Goal: Task Accomplishment & Management: Manage account settings

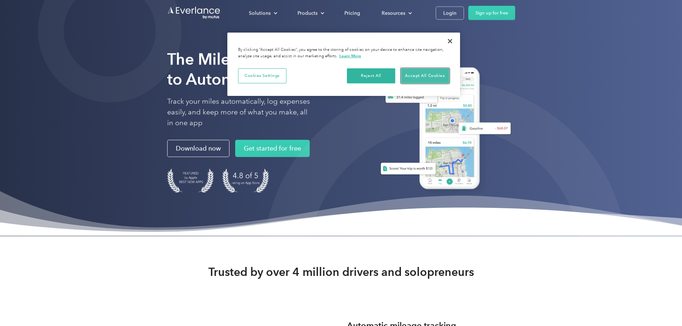
click at [421, 75] on button "Accept All Cookies" at bounding box center [425, 75] width 48 height 15
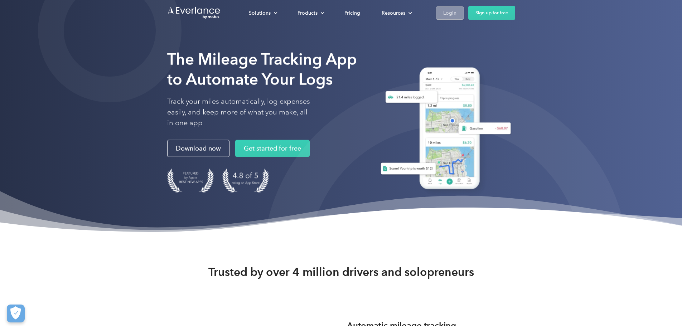
click at [456, 14] on div "Login" at bounding box center [449, 13] width 13 height 9
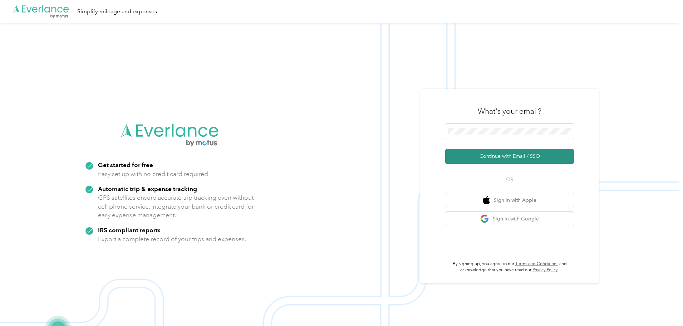
click at [480, 158] on button "Continue with Email / SSO" at bounding box center [509, 156] width 129 height 15
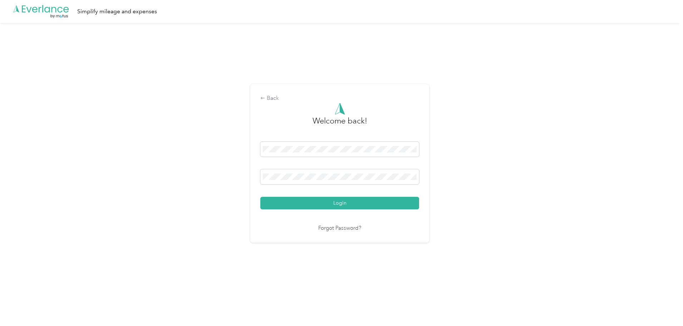
click at [342, 205] on button "Login" at bounding box center [339, 203] width 159 height 13
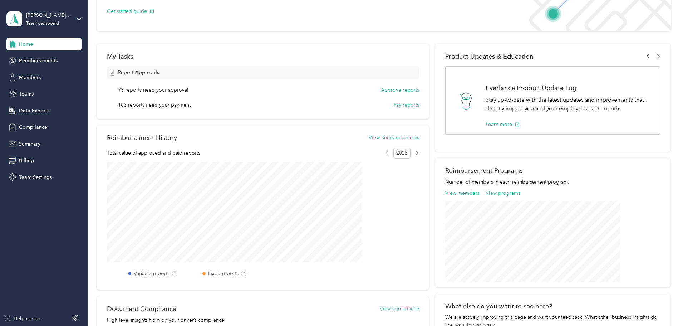
scroll to position [72, 0]
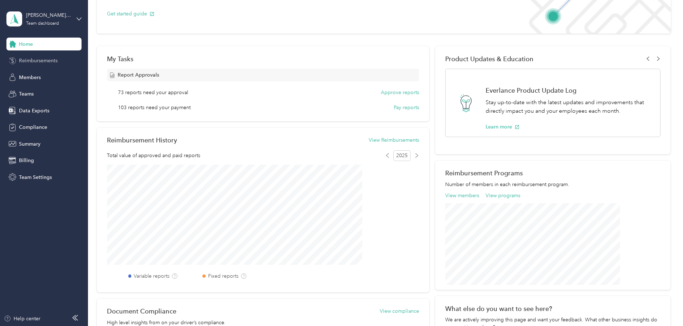
click at [31, 63] on span "Reimbursements" at bounding box center [38, 61] width 39 height 8
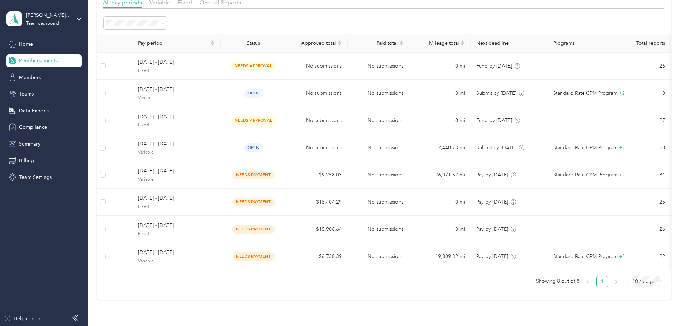
scroll to position [72, 0]
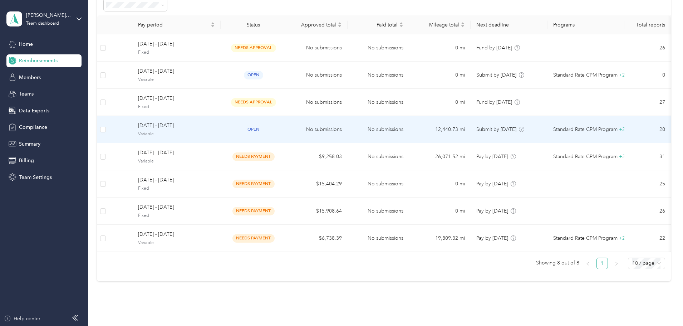
click at [215, 127] on span "September 1 - 30, 2025" at bounding box center [176, 126] width 77 height 8
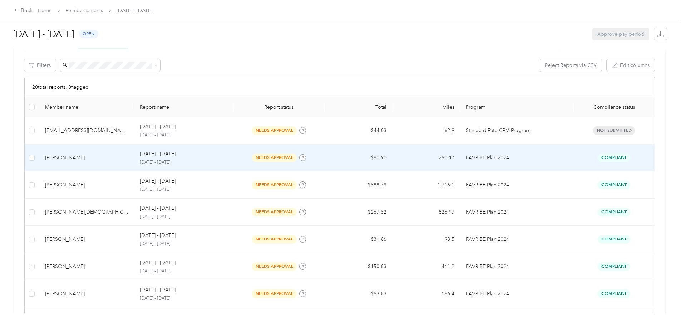
scroll to position [143, 0]
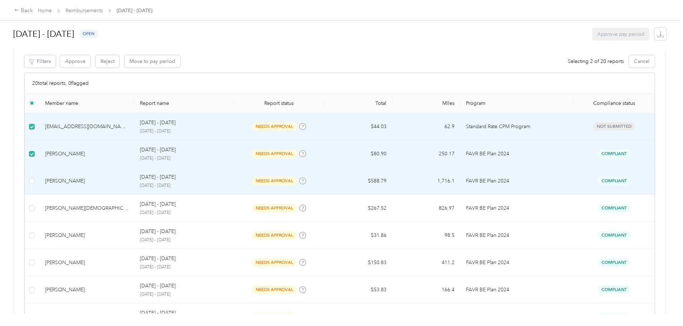
click at [39, 180] on td at bounding box center [32, 180] width 15 height 27
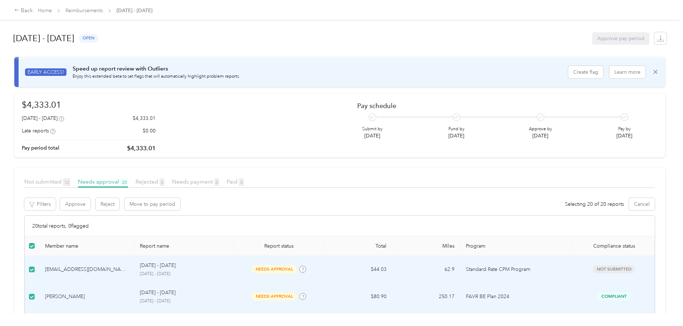
scroll to position [0, 0]
click at [91, 208] on button "Approve" at bounding box center [75, 204] width 30 height 13
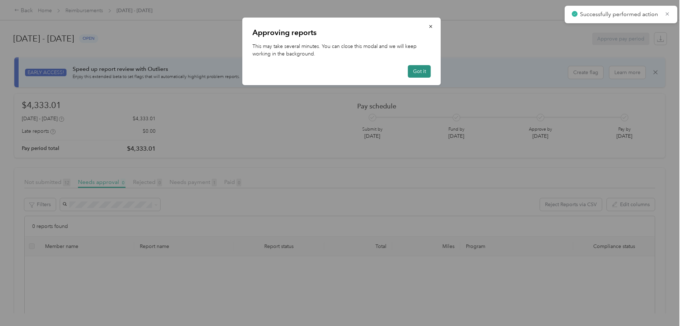
click at [421, 73] on button "Got it" at bounding box center [419, 71] width 23 height 13
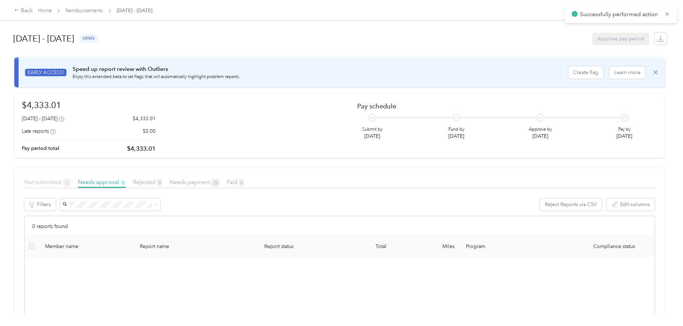
click at [70, 184] on span "Not submitted 12" at bounding box center [47, 182] width 46 height 7
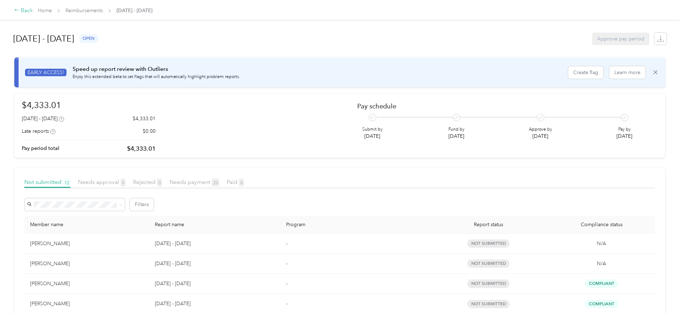
click at [33, 10] on div "Back" at bounding box center [23, 10] width 19 height 9
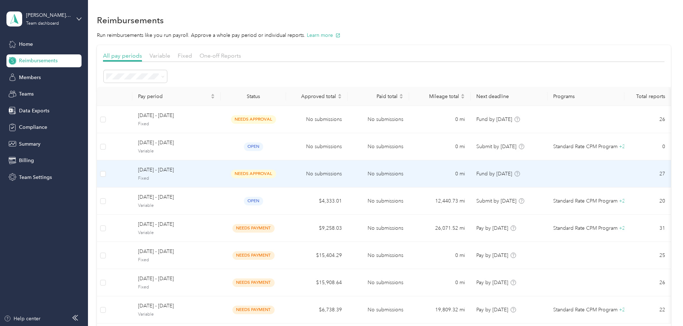
click at [206, 173] on span "September 1 - 30, 2025" at bounding box center [176, 170] width 77 height 8
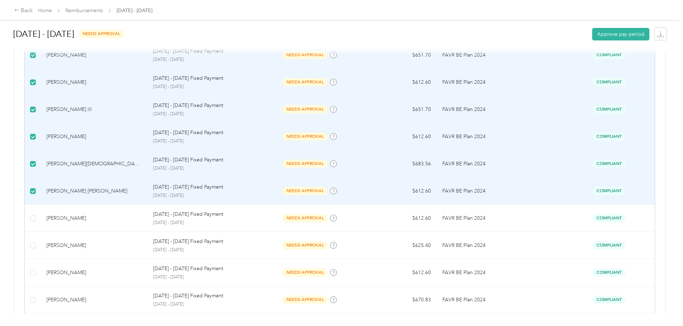
scroll to position [394, 0]
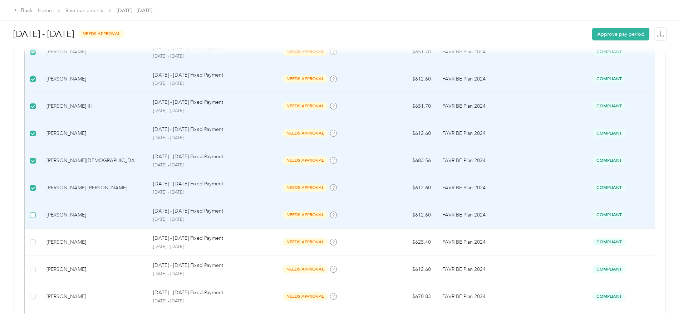
click at [36, 219] on label at bounding box center [33, 215] width 6 height 8
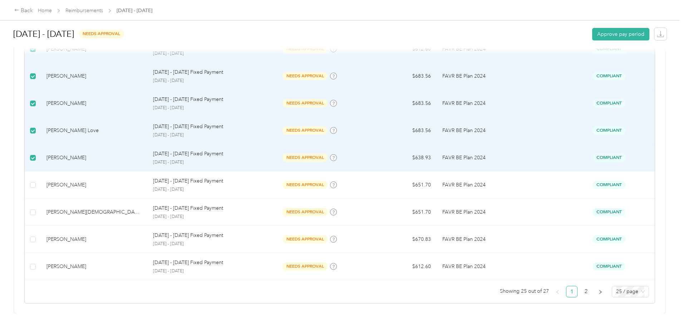
scroll to position [678, 0]
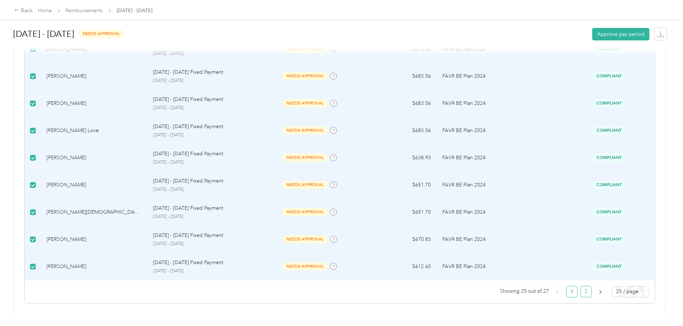
click at [581, 286] on link "2" at bounding box center [586, 291] width 11 height 11
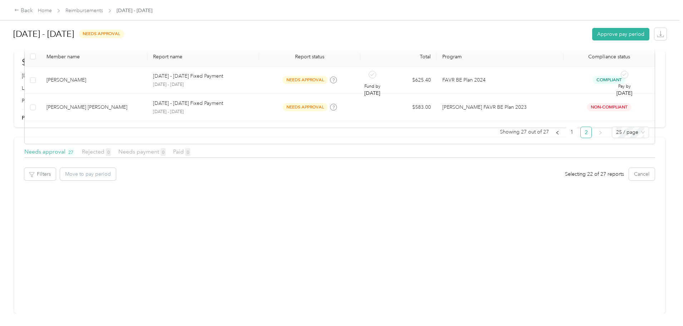
scroll to position [53, 0]
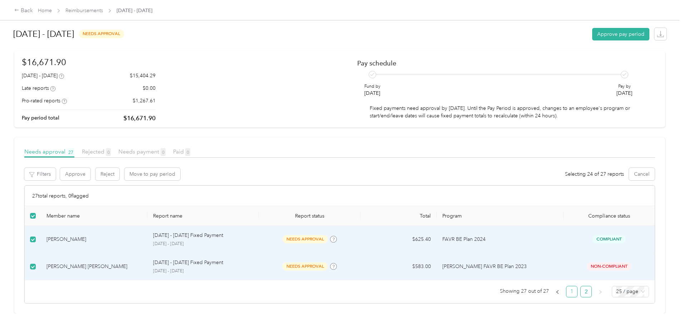
click at [567, 286] on link "1" at bounding box center [572, 291] width 11 height 11
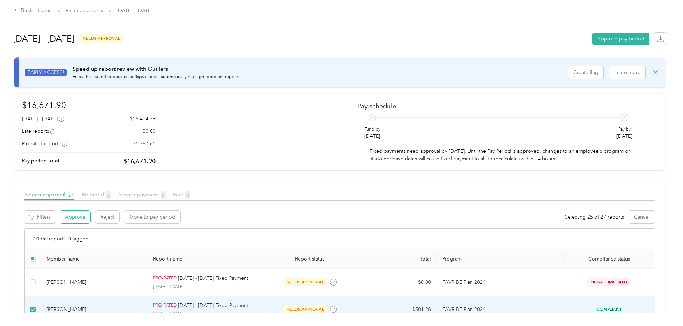
click at [91, 223] on button "Approve" at bounding box center [75, 217] width 30 height 13
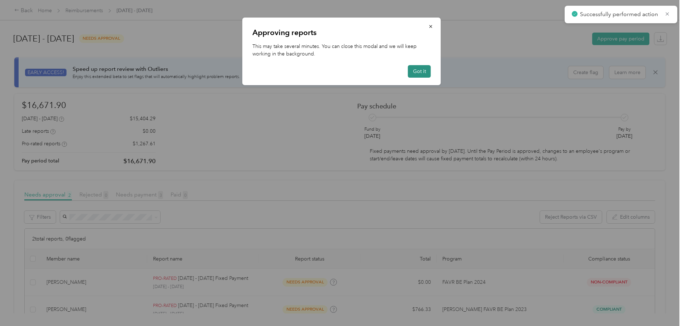
click at [420, 69] on button "Got it" at bounding box center [419, 71] width 23 height 13
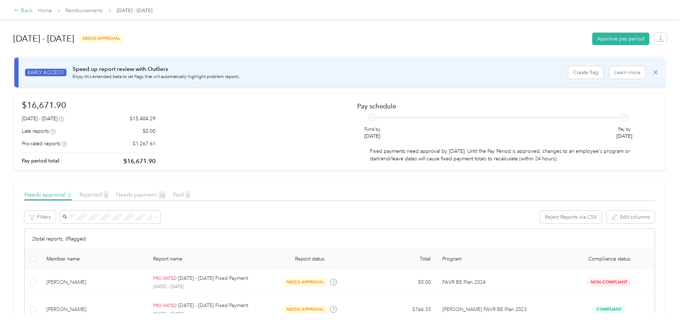
click at [33, 13] on div "Back" at bounding box center [23, 10] width 19 height 9
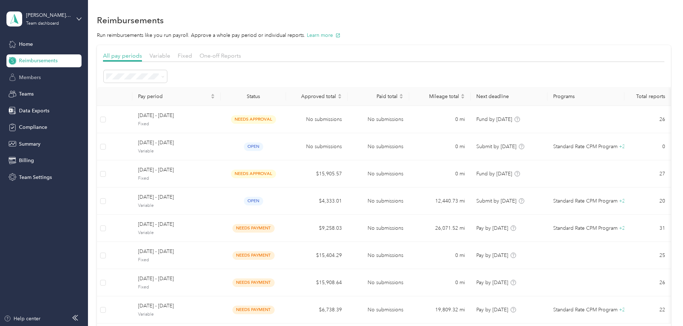
click at [30, 81] on div "Members" at bounding box center [43, 77] width 75 height 13
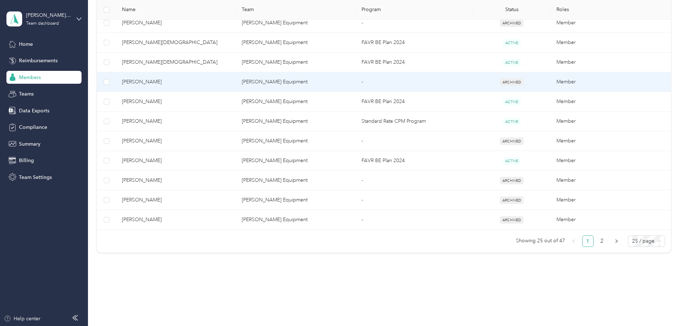
scroll to position [460, 0]
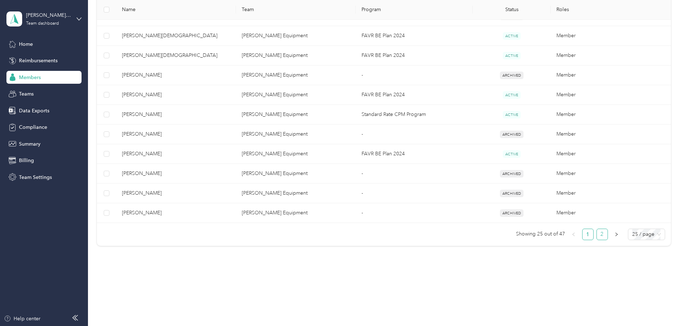
click at [597, 234] on link "2" at bounding box center [602, 234] width 11 height 11
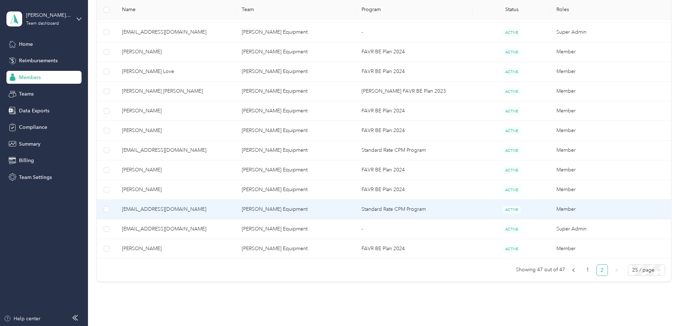
scroll to position [401, 0]
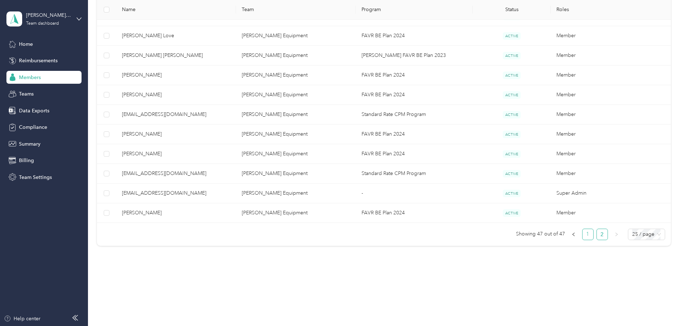
click at [583, 234] on link "1" at bounding box center [588, 234] width 11 height 11
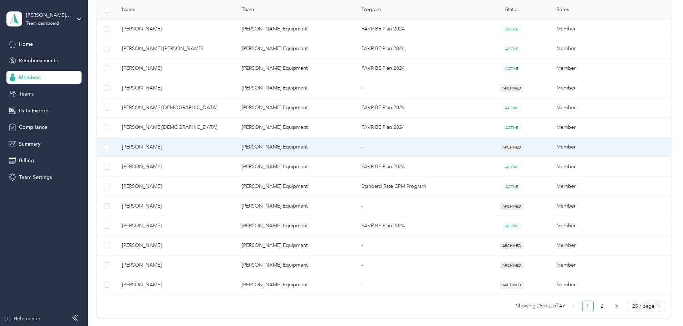
scroll to position [401, 0]
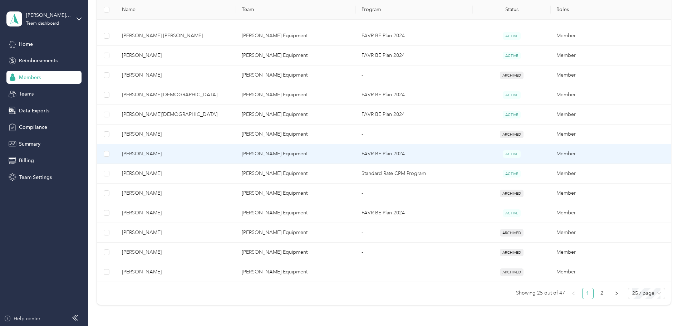
click at [182, 155] on span "Kyle B. Hull" at bounding box center [176, 154] width 108 height 8
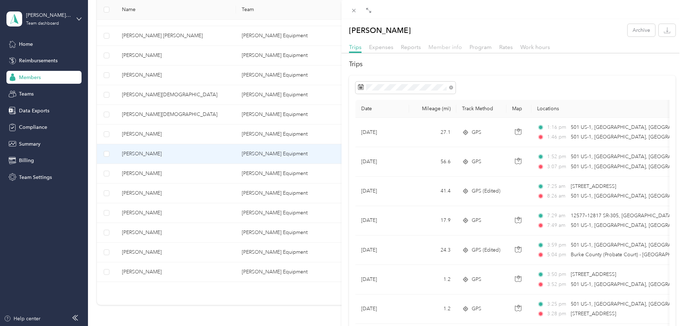
click at [446, 48] on span "Member info" at bounding box center [446, 47] width 34 height 7
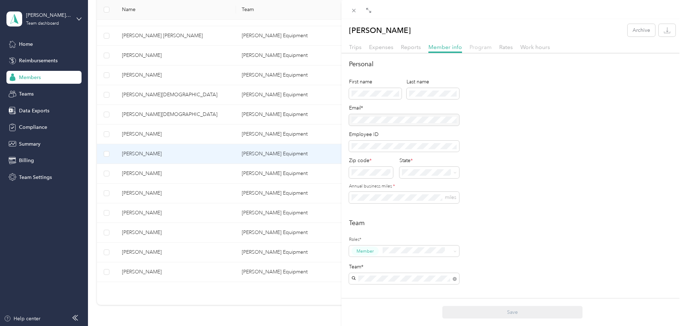
click at [480, 47] on span "Program" at bounding box center [481, 47] width 22 height 7
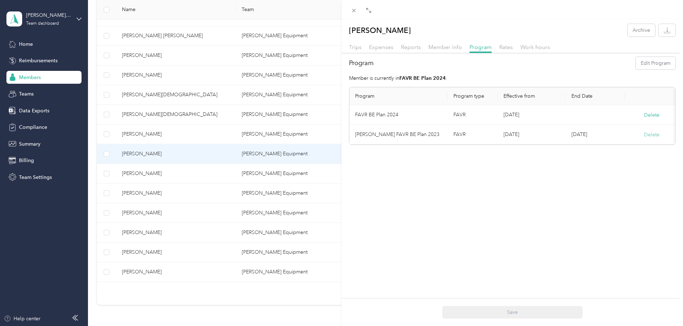
click at [656, 136] on button "Delete" at bounding box center [651, 135] width 15 height 8
click at [618, 136] on button "Yes" at bounding box center [617, 139] width 14 height 11
click at [506, 50] on span "Rates" at bounding box center [506, 47] width 14 height 7
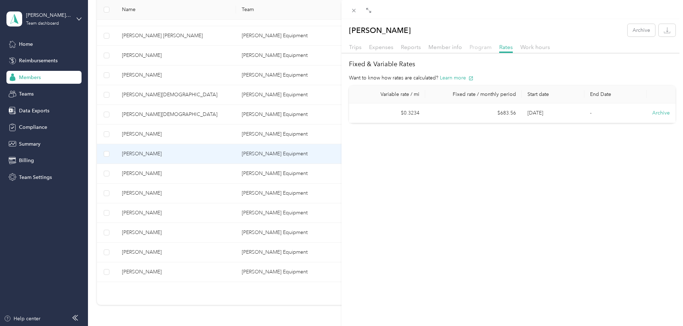
click at [481, 47] on span "Program" at bounding box center [481, 47] width 22 height 7
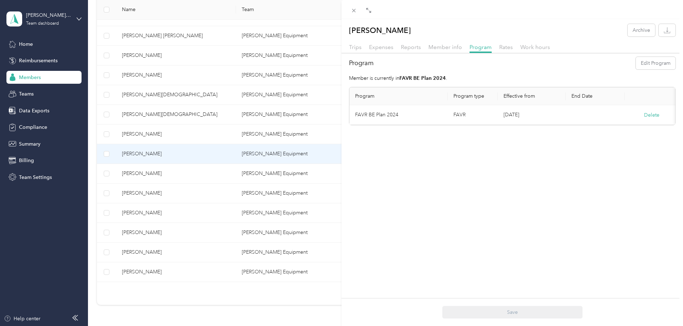
click at [29, 63] on div "Kyle B. Hull Archive Trips Expenses Reports Member info Program Rates Work hour…" at bounding box center [341, 163] width 683 height 326
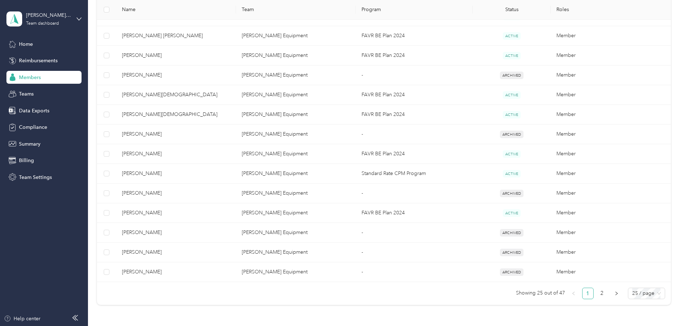
click at [28, 60] on span "Reimbursements" at bounding box center [38, 61] width 39 height 8
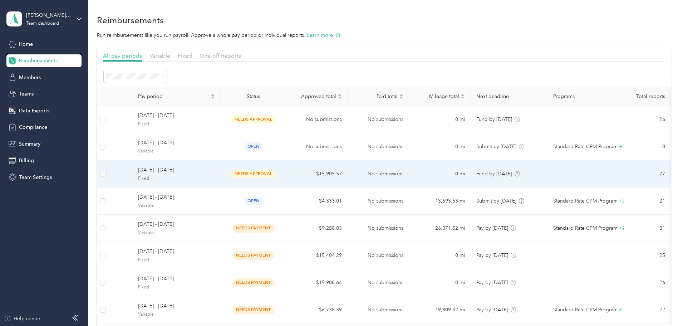
click at [207, 172] on span "September 1 - 30, 2025" at bounding box center [176, 170] width 77 height 8
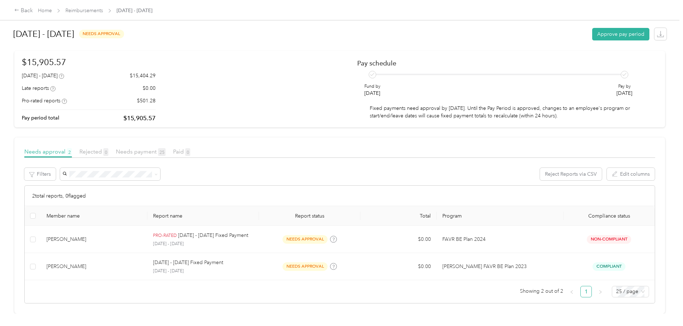
scroll to position [53, 0]
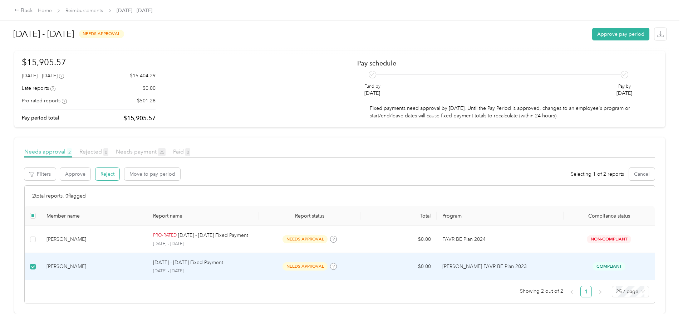
click at [119, 170] on button "Reject" at bounding box center [108, 174] width 24 height 13
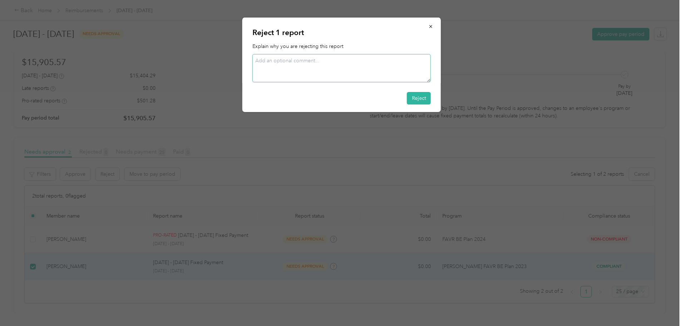
click at [280, 62] on textarea at bounding box center [342, 68] width 179 height 28
type textarea "H"
type textarea "He is listed with an expired program so I deleted that program from his member …"
click at [420, 100] on button "Reject" at bounding box center [419, 98] width 24 height 13
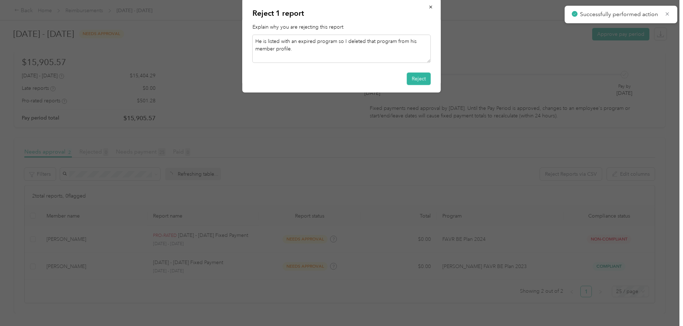
scroll to position [26, 0]
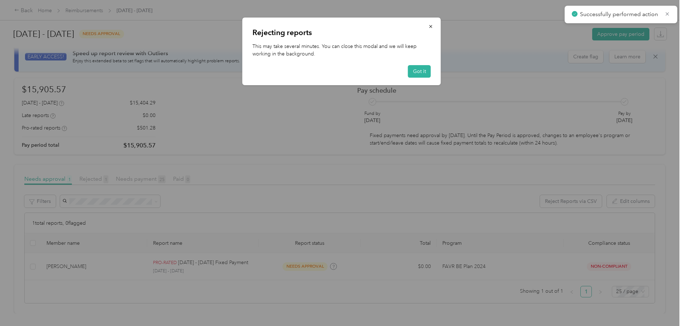
click at [248, 121] on div at bounding box center [341, 163] width 683 height 326
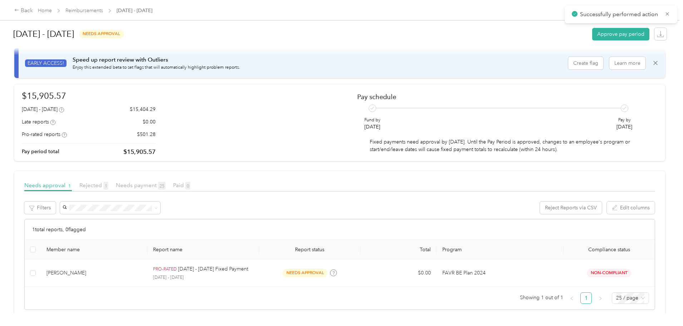
scroll to position [0, 0]
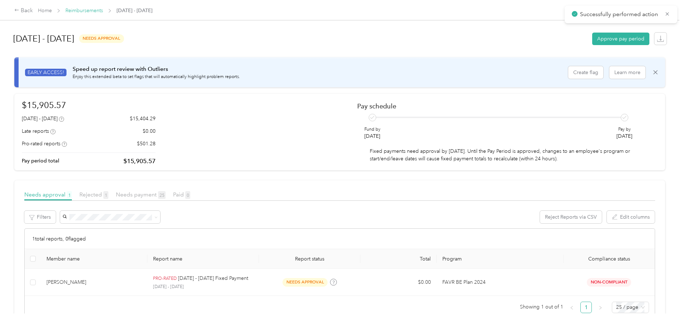
click at [103, 11] on link "Reimbursements" at bounding box center [84, 11] width 38 height 6
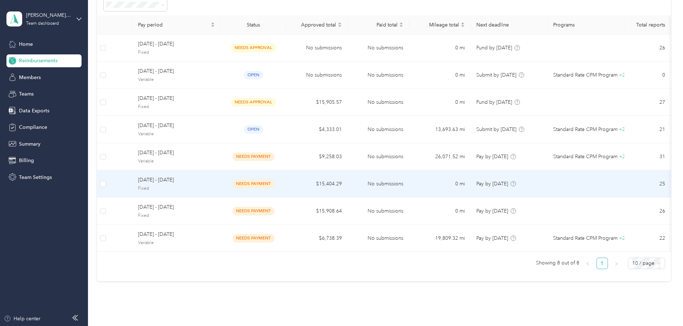
scroll to position [36, 0]
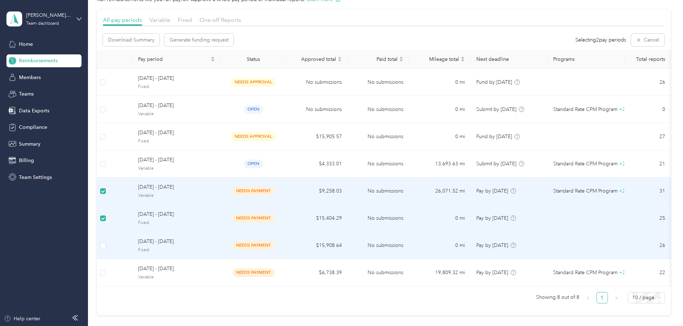
click at [109, 240] on td at bounding box center [103, 245] width 12 height 27
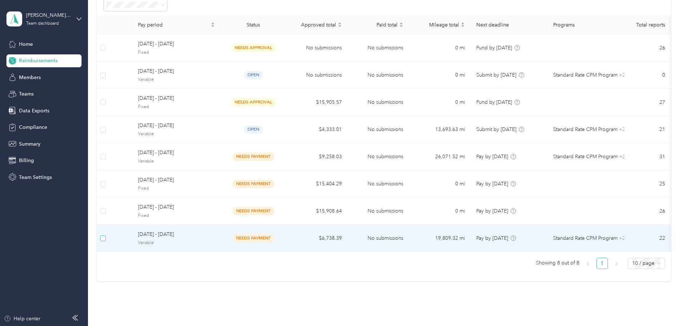
scroll to position [73, 0]
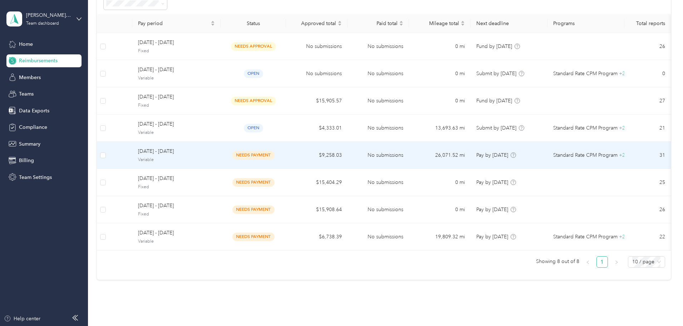
click at [201, 153] on span "August 1 - 31, 2025" at bounding box center [176, 151] width 77 height 8
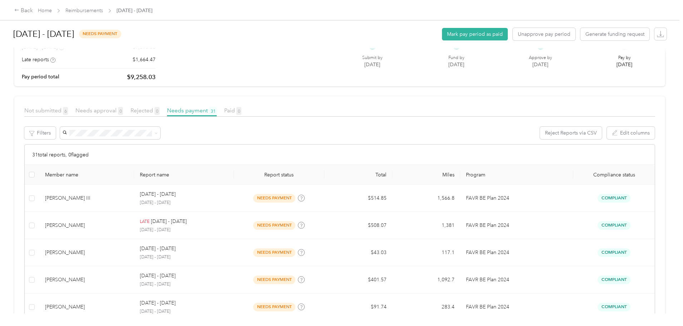
scroll to position [107, 0]
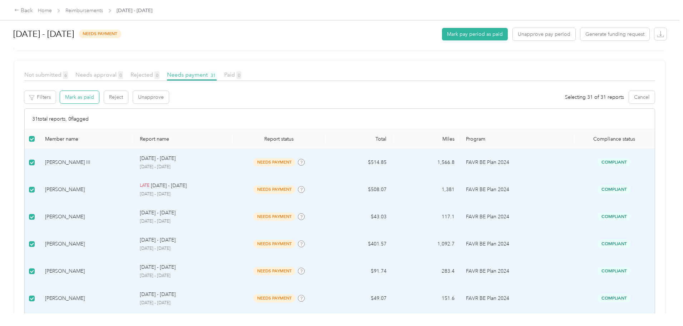
click at [99, 98] on button "Mark as paid" at bounding box center [79, 97] width 39 height 13
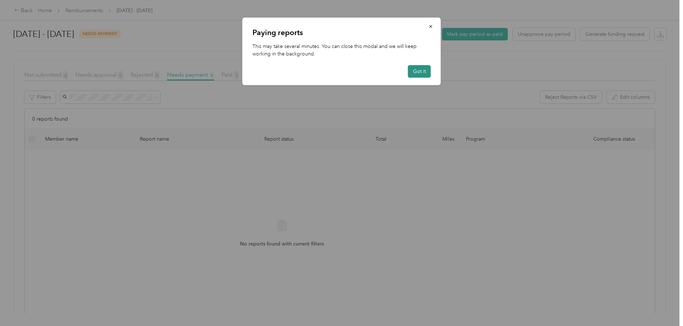
click at [422, 74] on button "Got it" at bounding box center [419, 71] width 23 height 13
